Goal: Find specific page/section: Find specific page/section

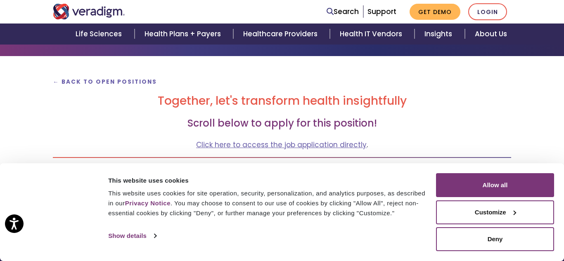
scroll to position [69, 0]
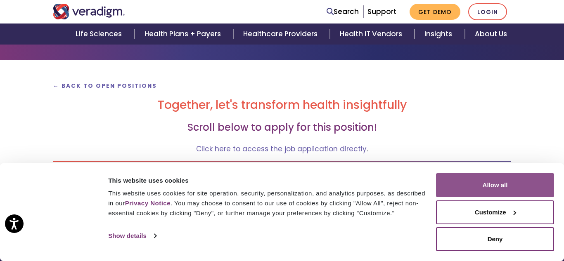
click at [518, 188] on button "Allow all" at bounding box center [495, 185] width 118 height 24
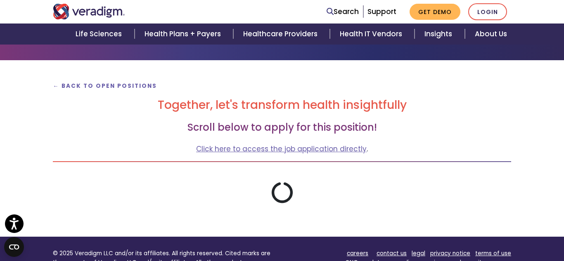
click at [364, 152] on p "Click here to access the job application directly ." at bounding box center [282, 149] width 458 height 11
click at [301, 147] on link "Click here to access the job application directly" at bounding box center [281, 149] width 170 height 10
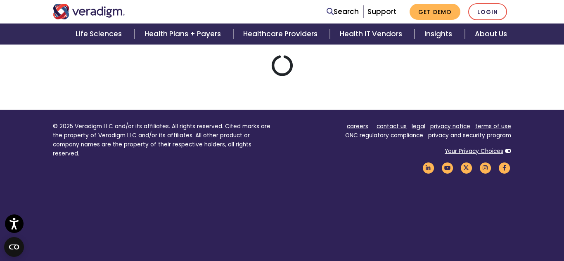
scroll to position [222, 0]
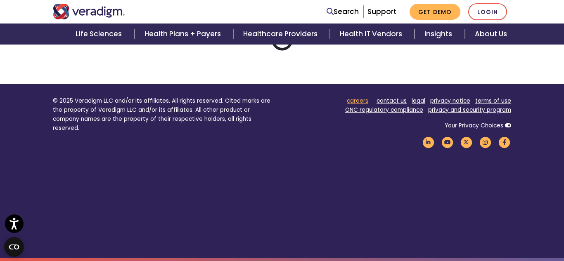
click at [366, 102] on link "careers" at bounding box center [357, 101] width 21 height 8
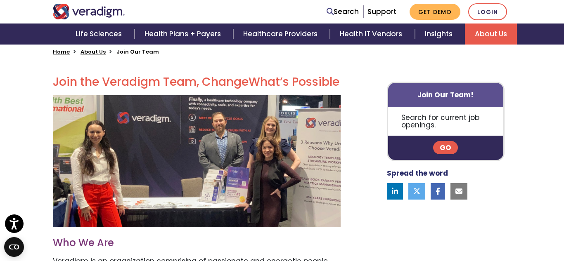
click at [449, 152] on link "Go" at bounding box center [445, 147] width 25 height 13
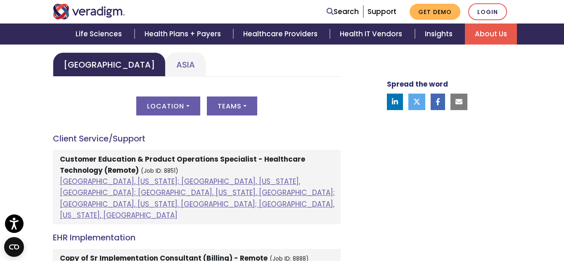
scroll to position [451, 0]
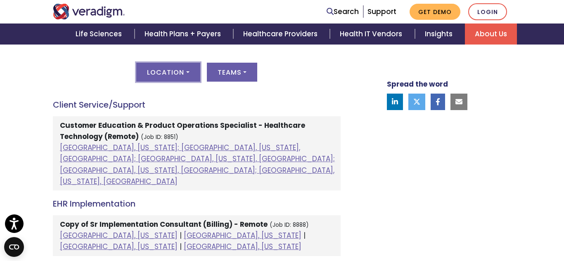
click at [198, 75] on button "Location" at bounding box center [168, 72] width 64 height 19
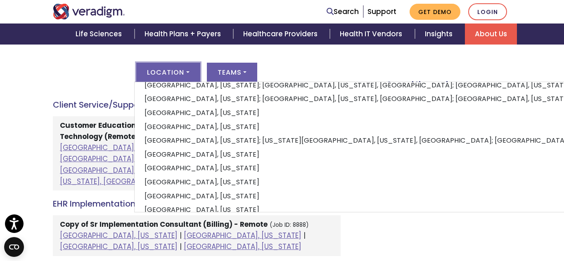
scroll to position [85, 0]
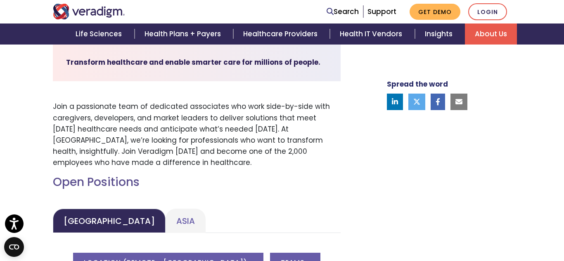
scroll to position [259, 0]
